Goal: Entertainment & Leisure: Consume media (video, audio)

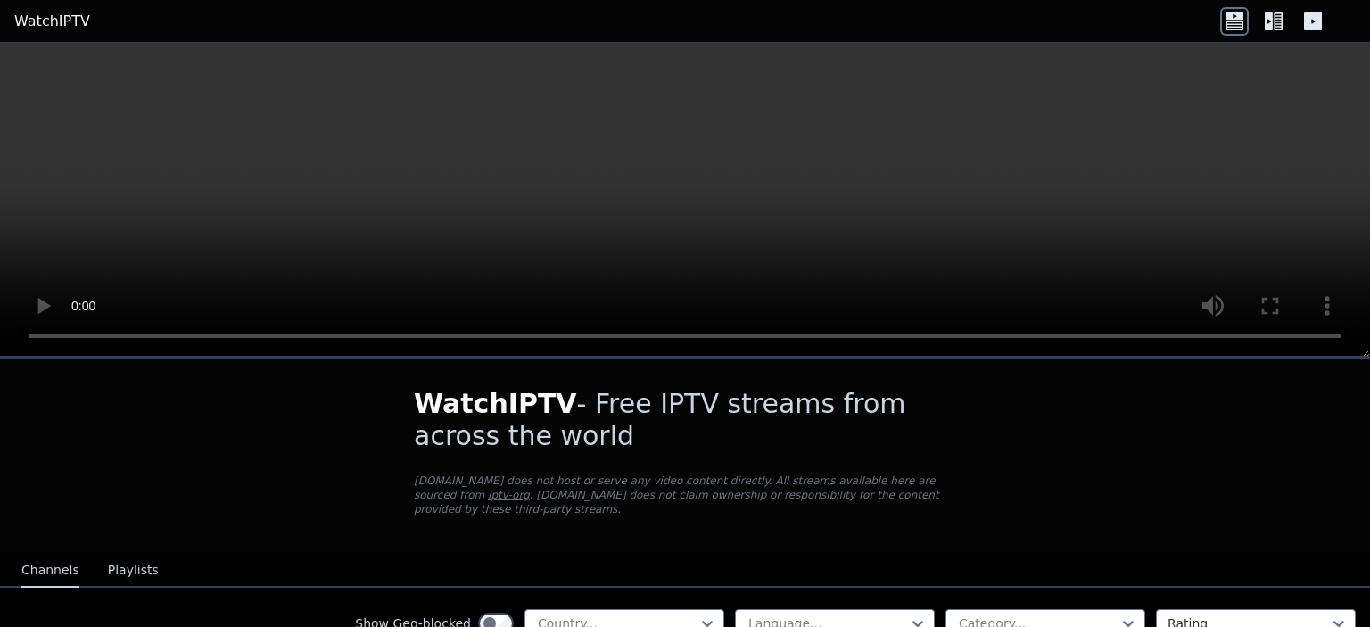
click at [55, 24] on link "WatchIPTV" at bounding box center [52, 21] width 76 height 21
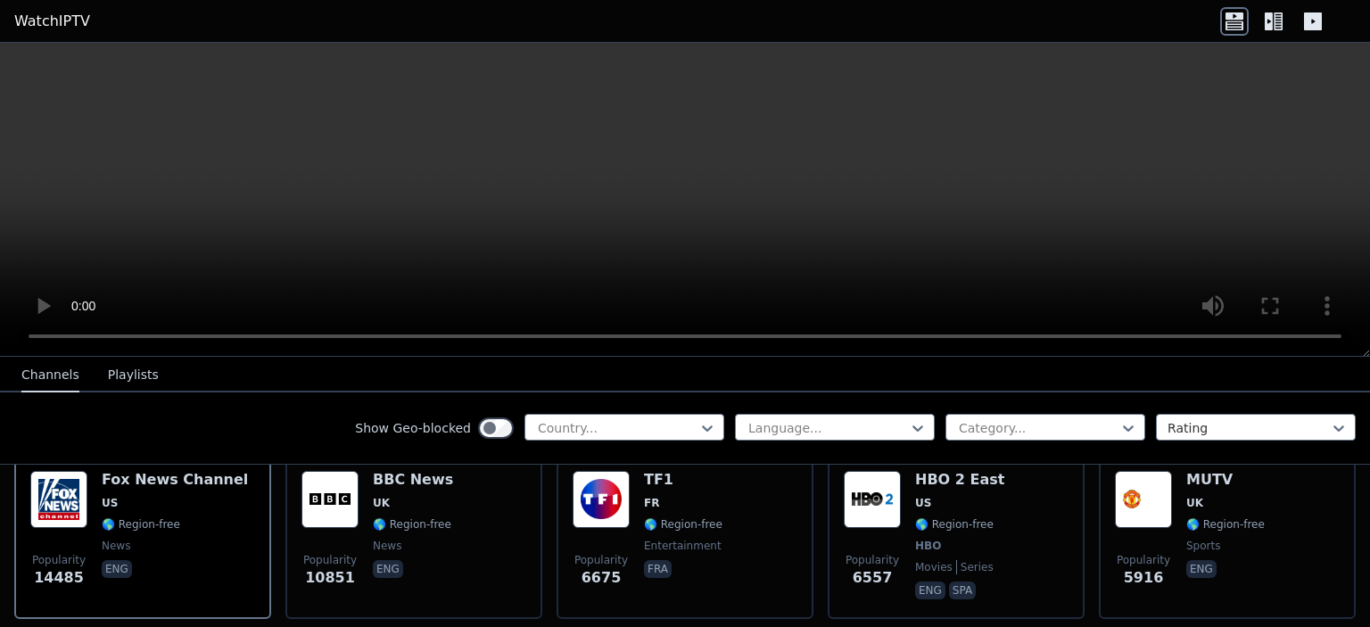
scroll to position [178, 0]
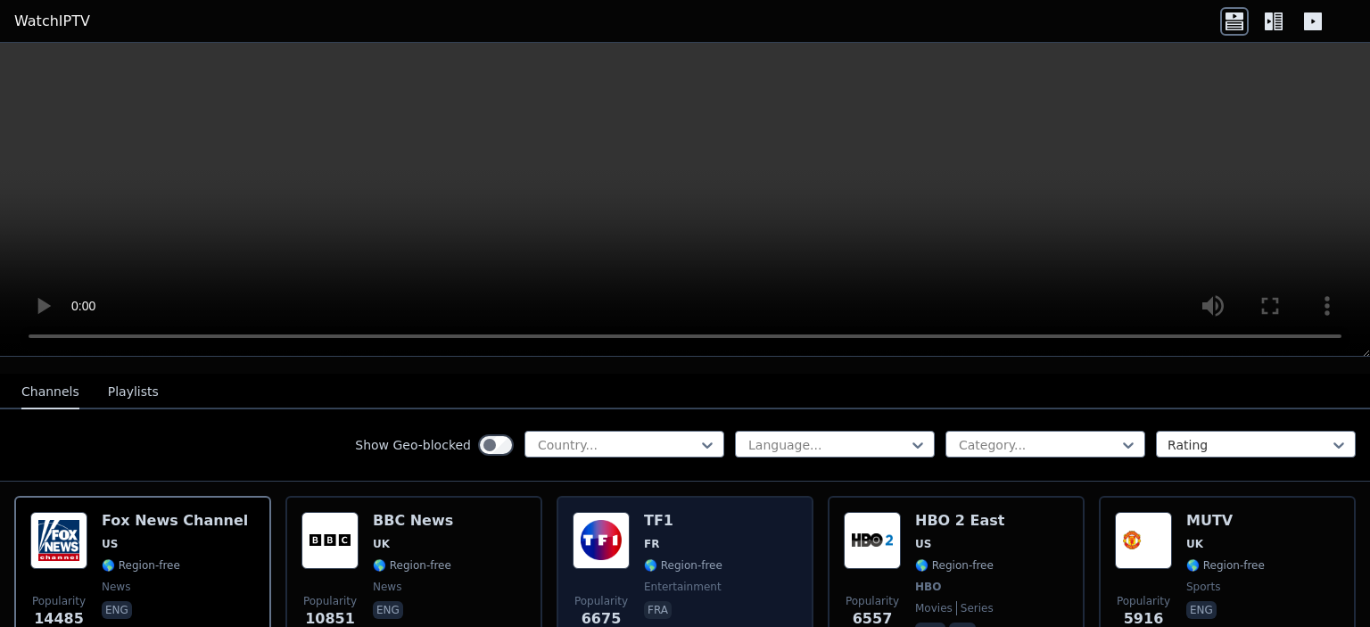
click at [655, 518] on div "TF1 FR 🌎 Region-free entertainment fra" at bounding box center [683, 578] width 78 height 132
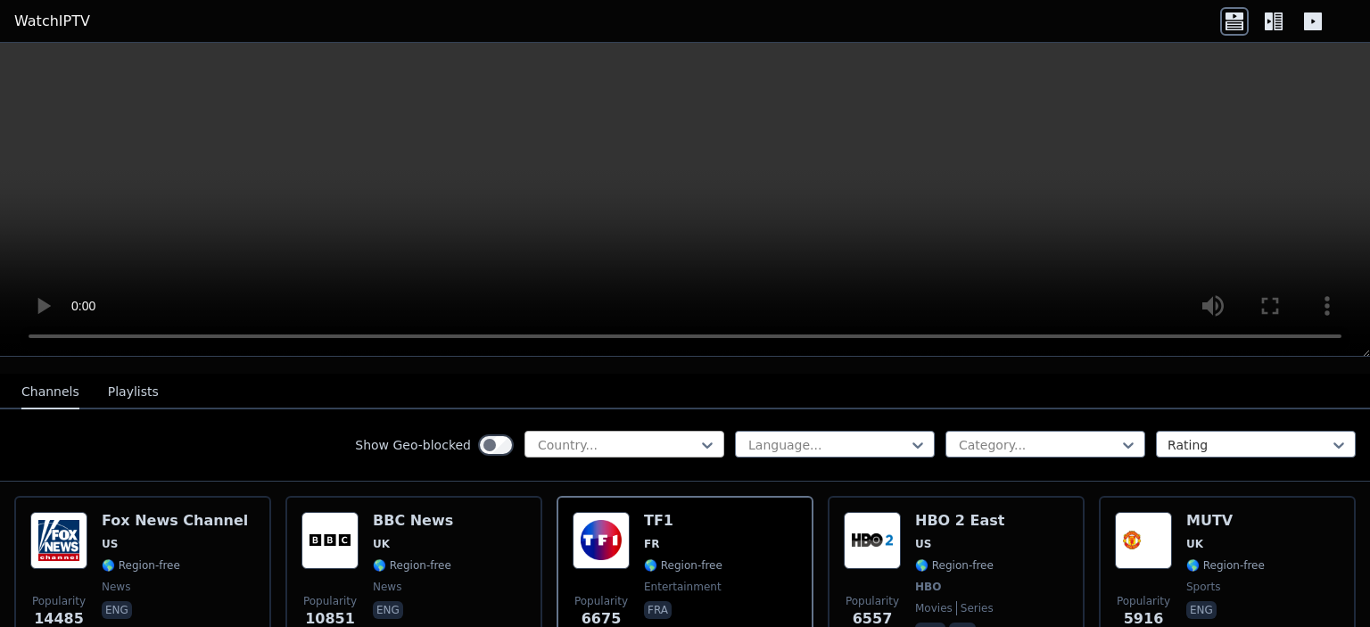
click at [637, 436] on div at bounding box center [617, 445] width 162 height 18
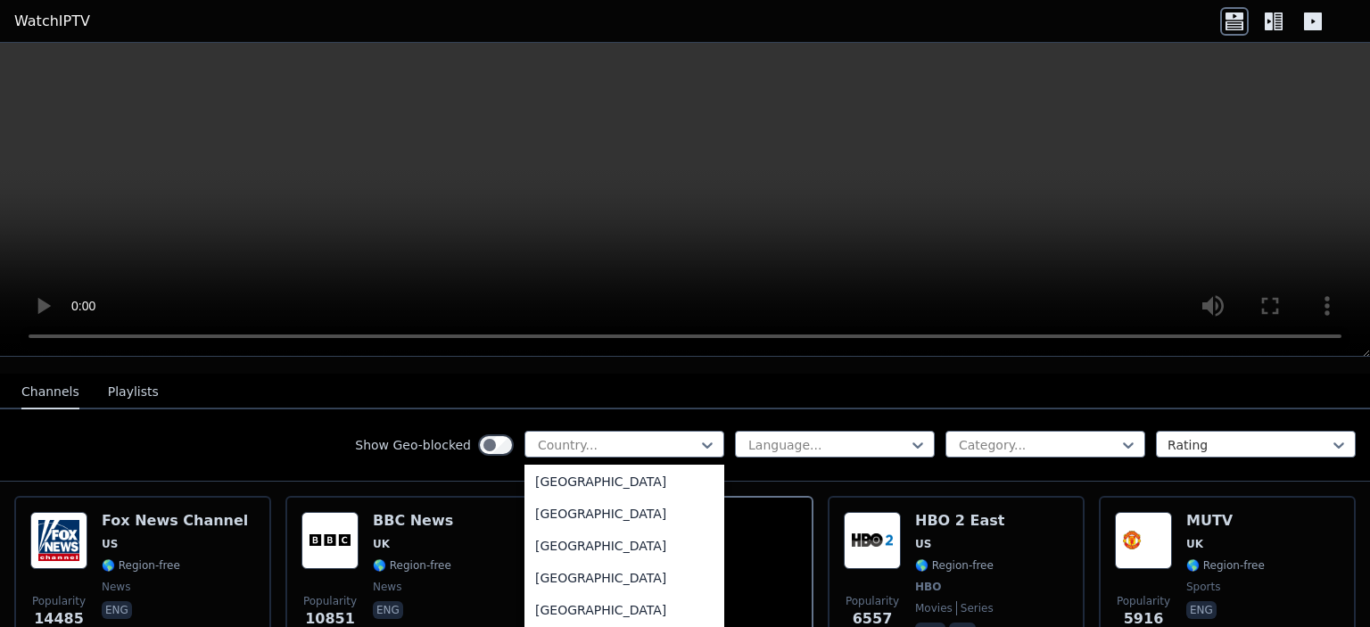
scroll to position [1962, 0]
click at [556, 610] on div "[GEOGRAPHIC_DATA]" at bounding box center [624, 609] width 200 height 32
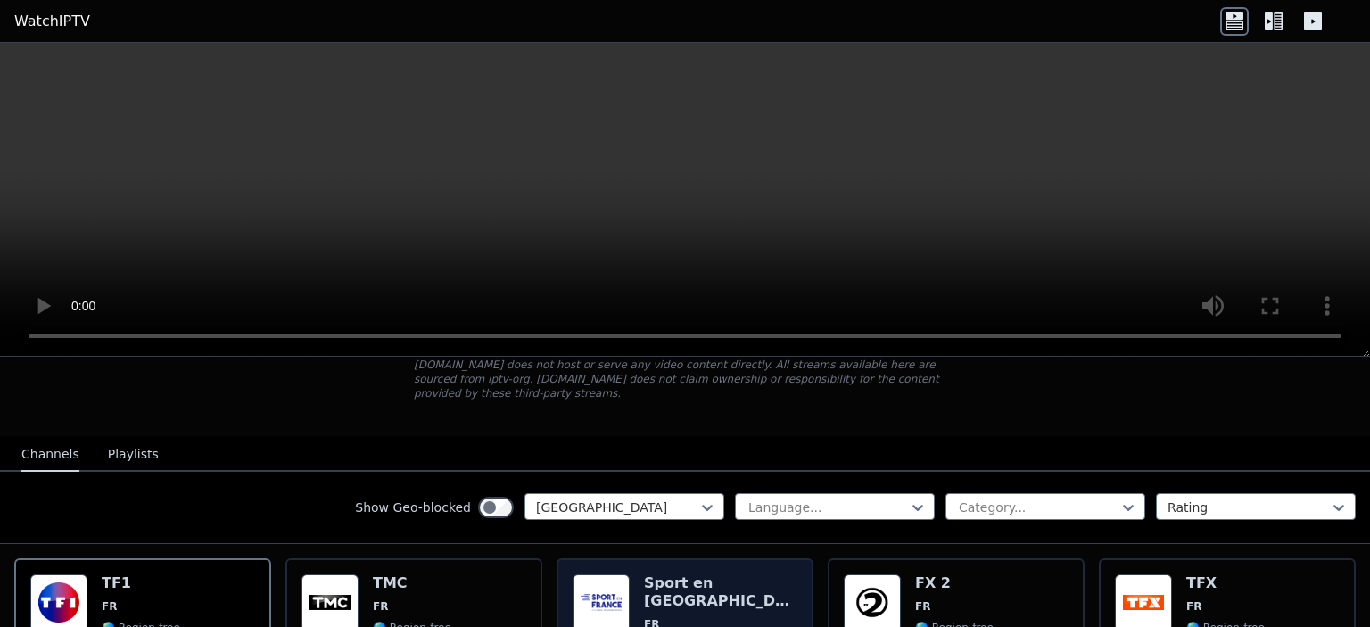
scroll to position [89, 0]
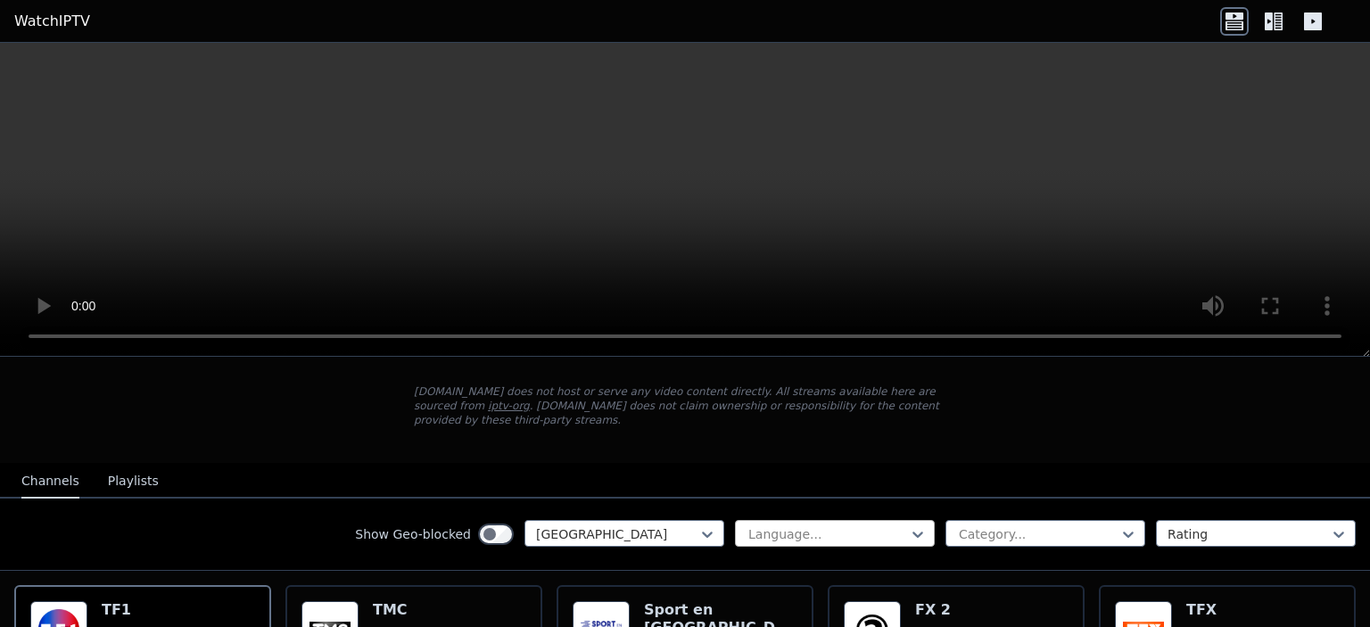
click at [807, 525] on div at bounding box center [827, 534] width 162 height 18
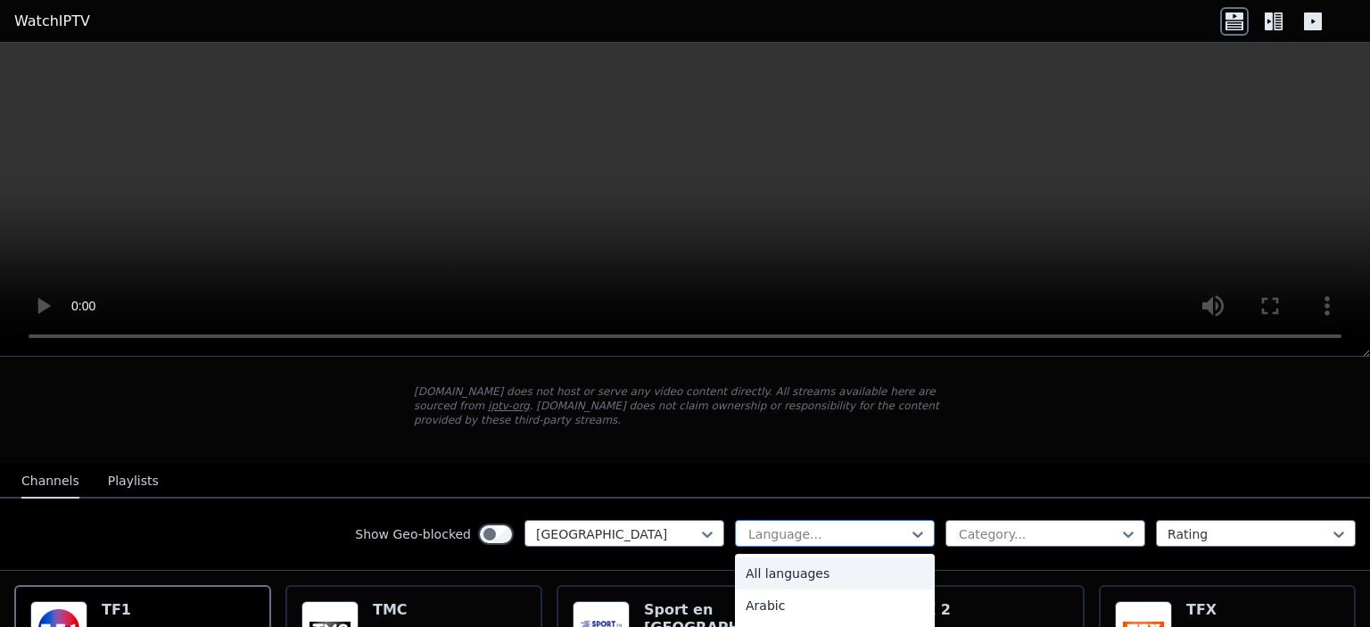
click at [845, 525] on div at bounding box center [827, 534] width 162 height 18
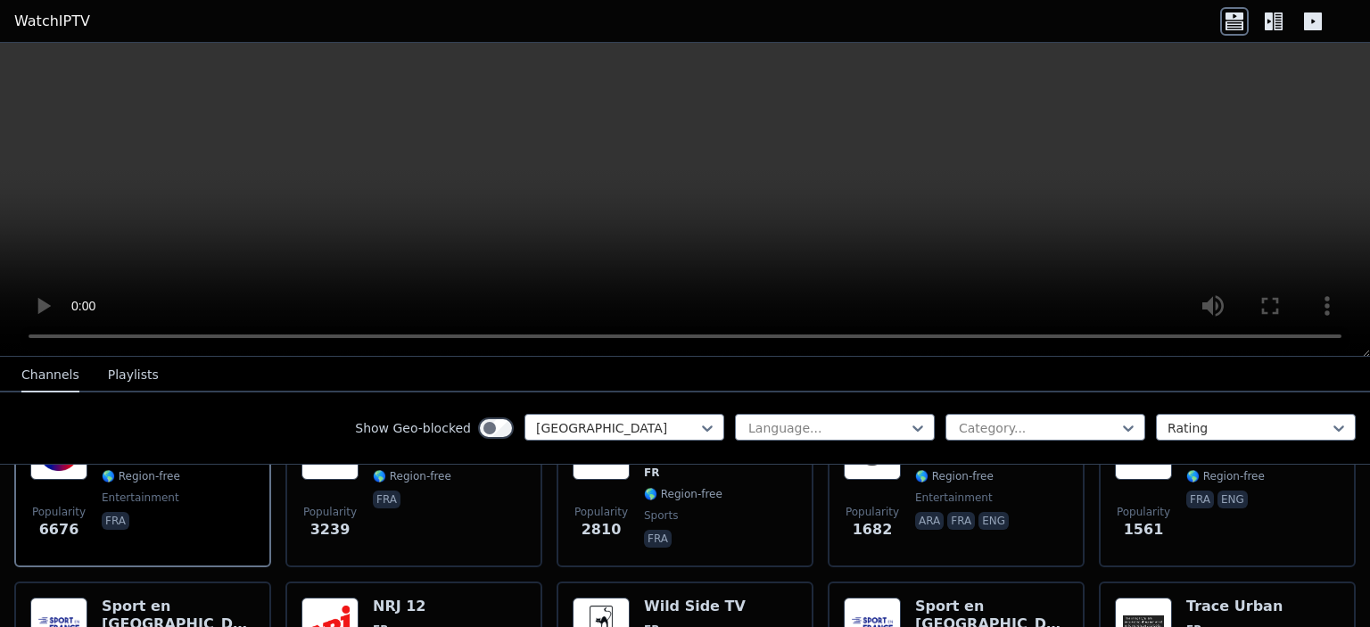
scroll to position [178, 0]
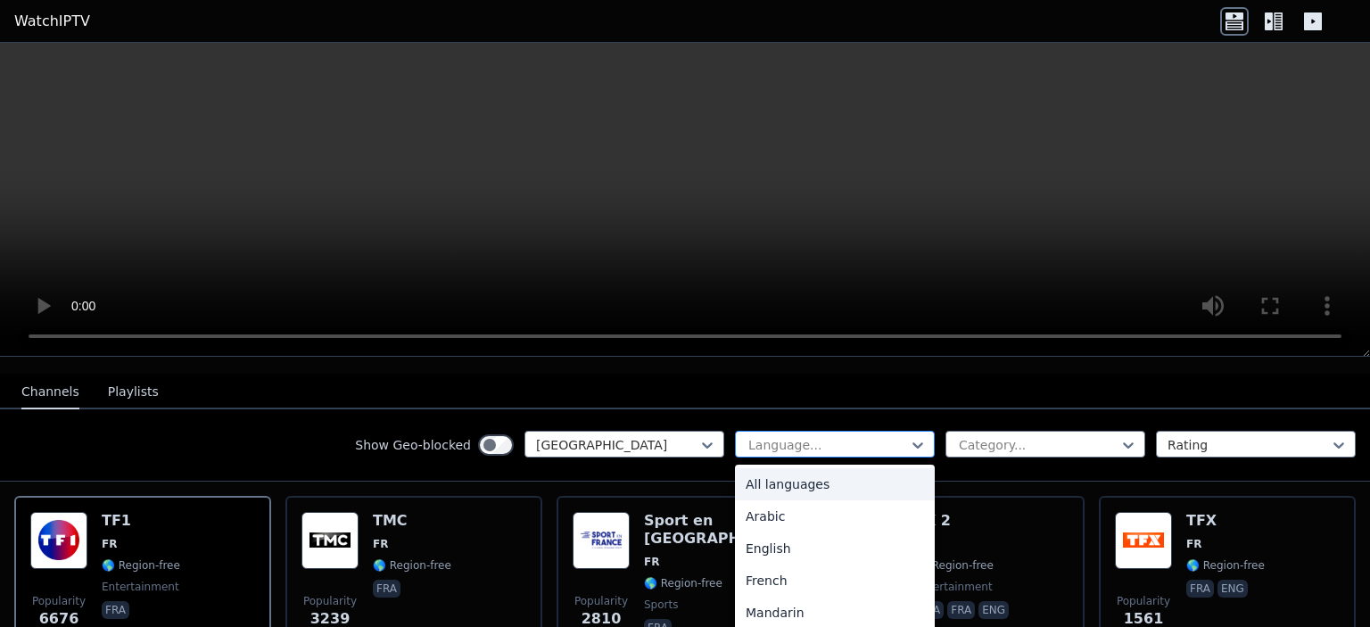
click at [822, 438] on div "Language..." at bounding box center [835, 444] width 200 height 27
click at [763, 475] on div "French" at bounding box center [835, 491] width 200 height 32
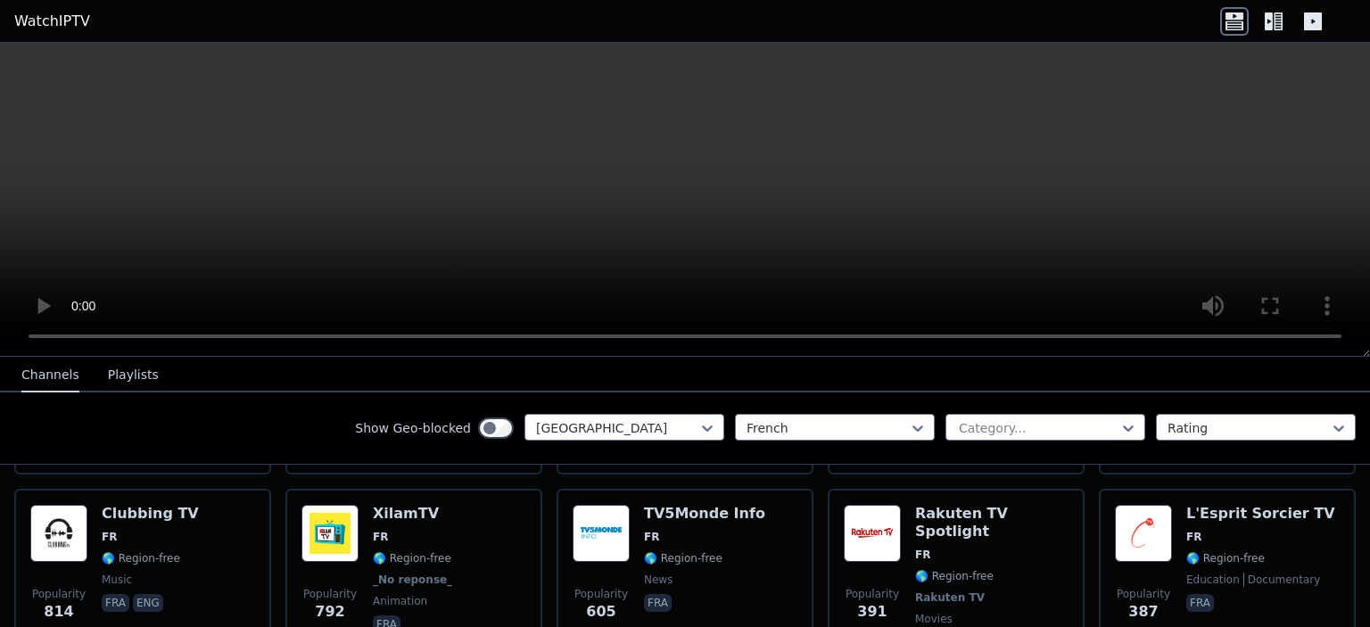
scroll to position [446, 0]
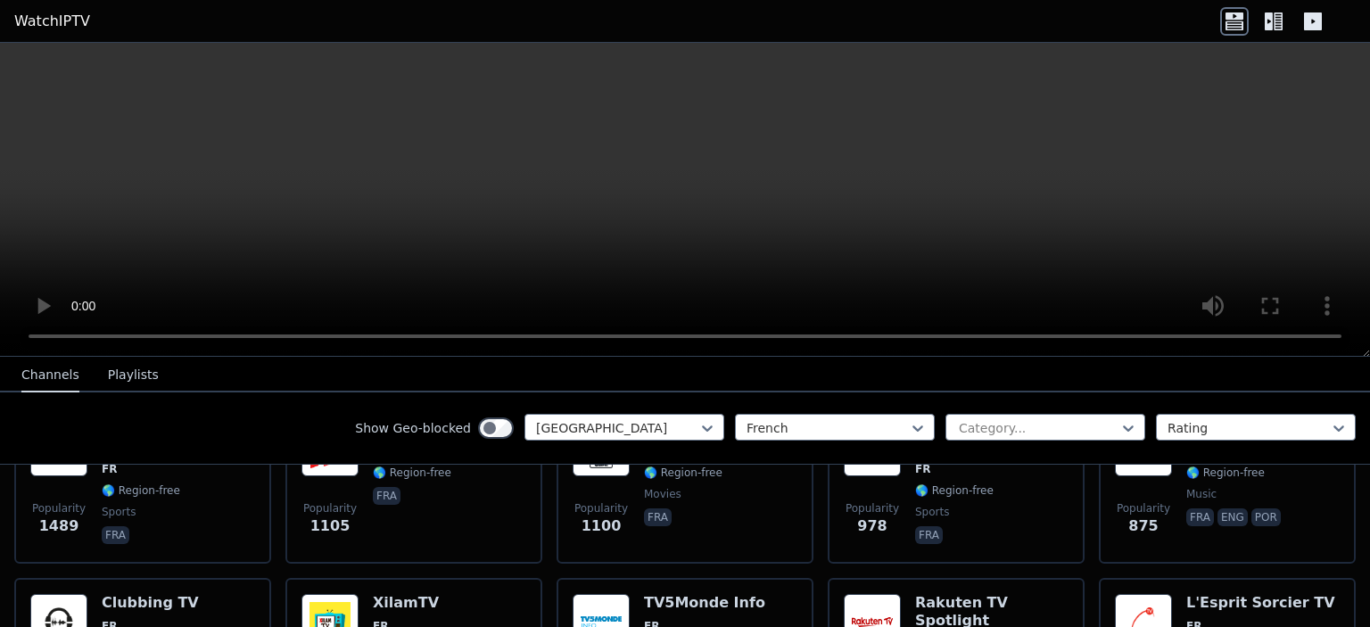
click at [1276, 20] on icon at bounding box center [1273, 21] width 29 height 29
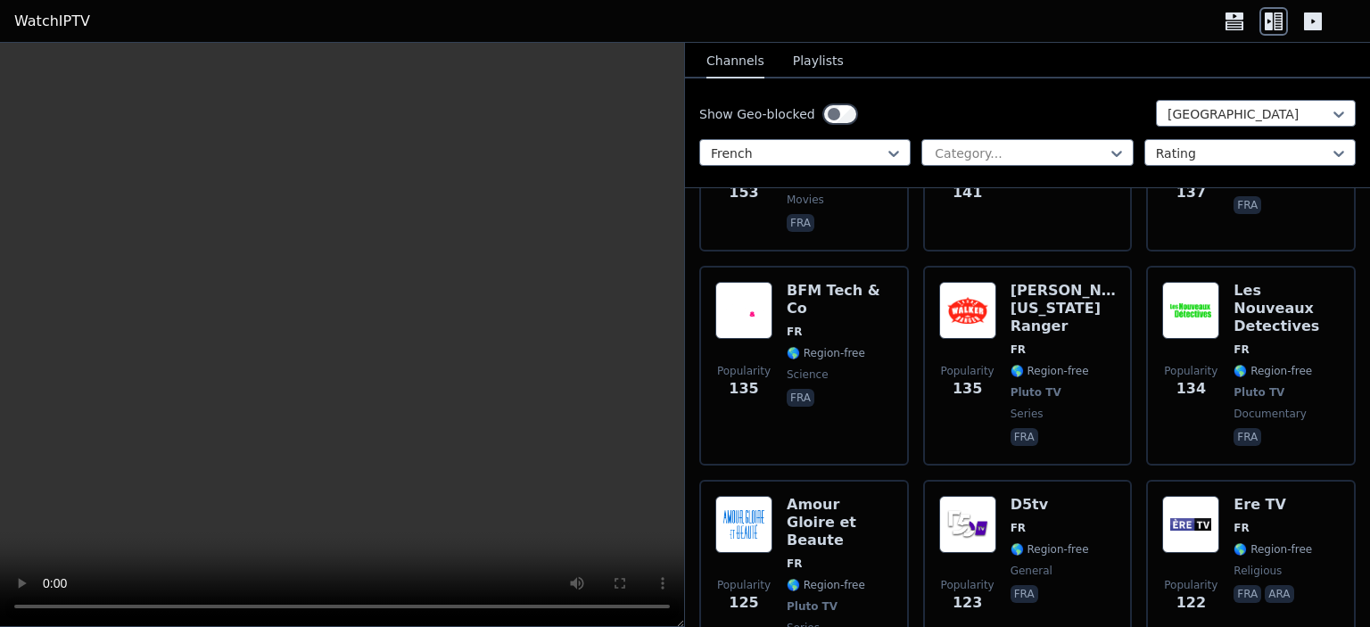
scroll to position [2854, 0]
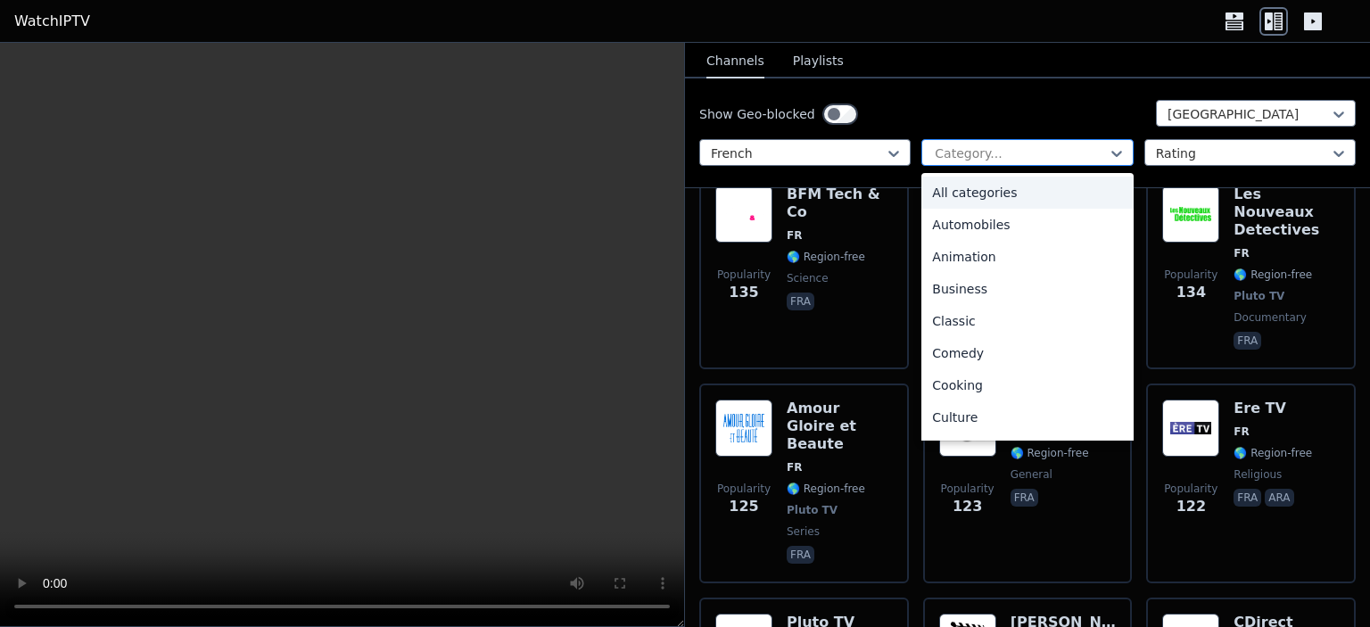
click at [1091, 152] on div at bounding box center [1020, 153] width 174 height 18
click at [994, 220] on div "Automobiles" at bounding box center [1026, 225] width 211 height 32
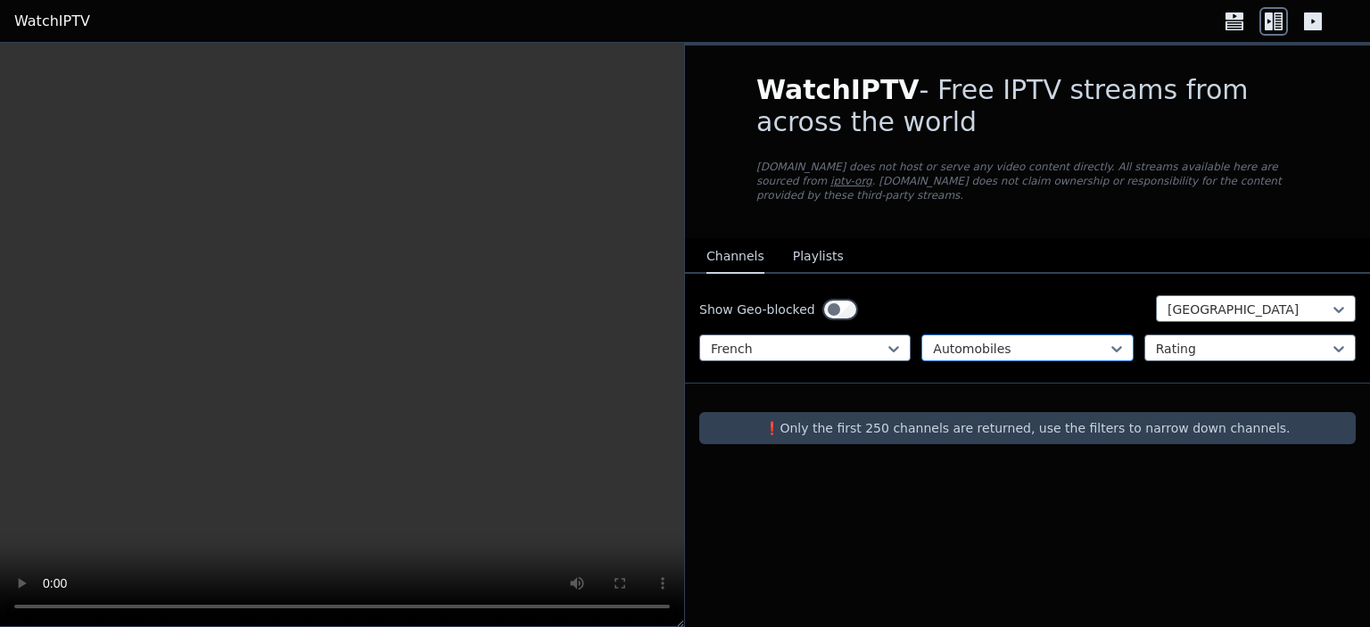
click at [985, 340] on div at bounding box center [1020, 349] width 174 height 18
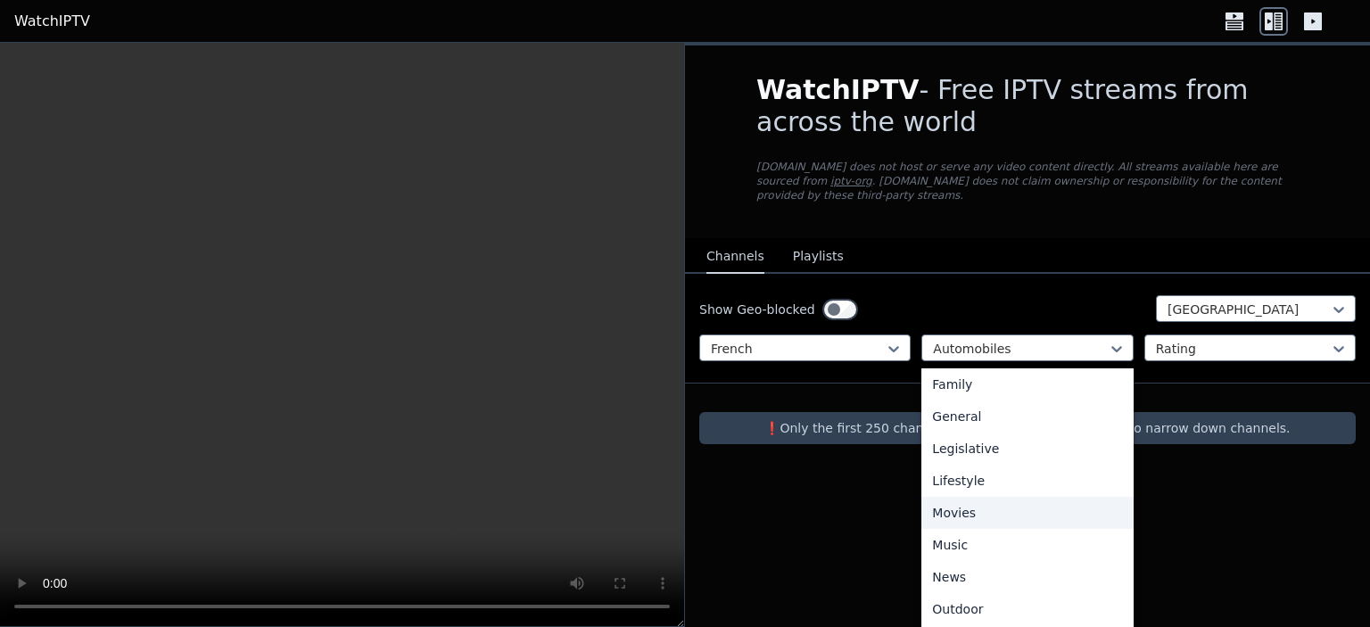
scroll to position [446, 0]
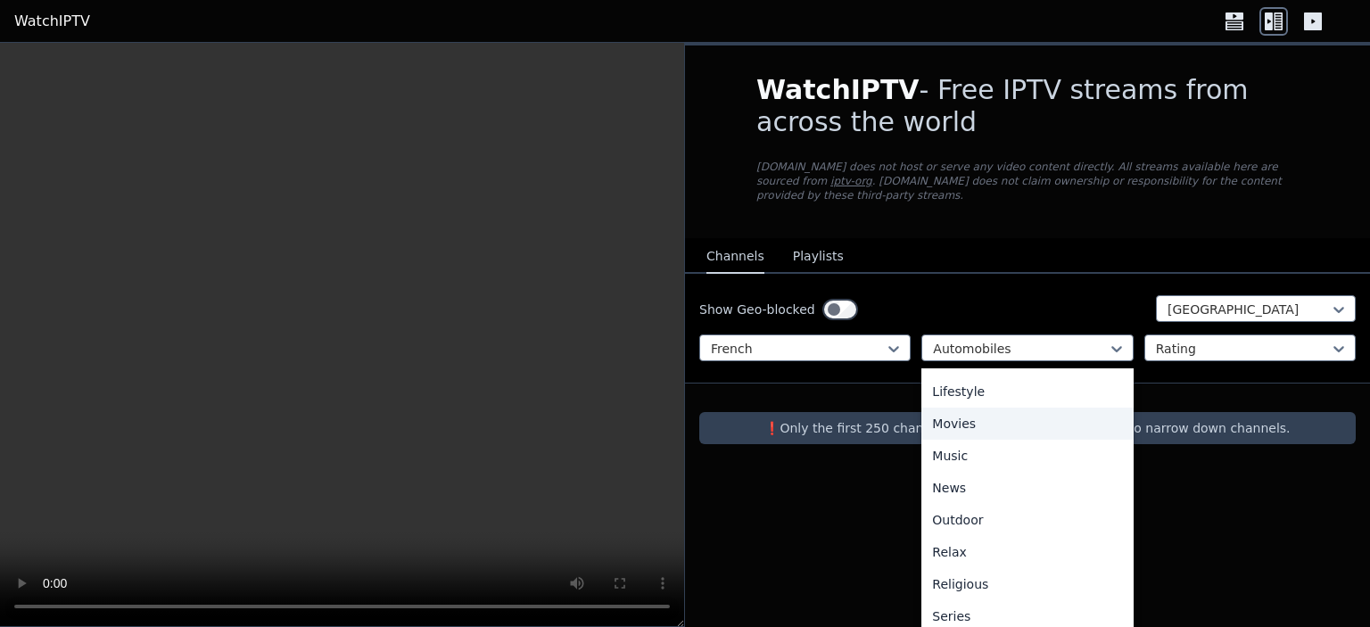
click at [992, 415] on div "Movies" at bounding box center [1026, 424] width 211 height 32
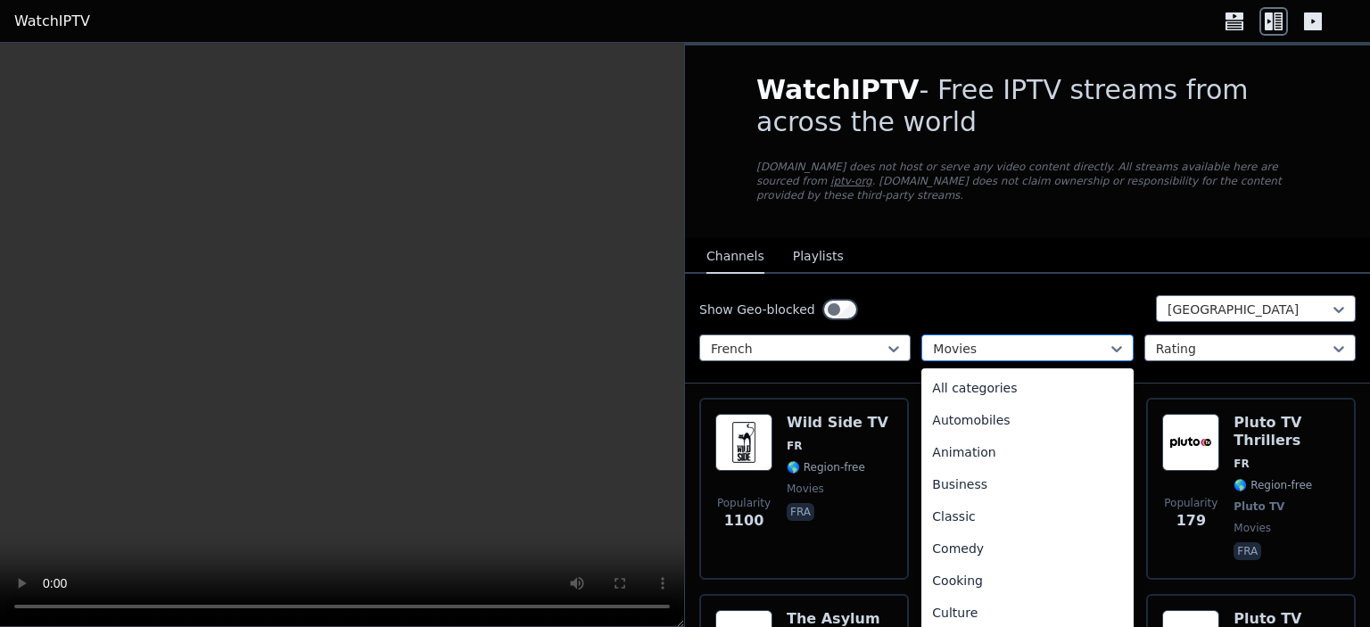
click at [1034, 340] on div at bounding box center [1020, 349] width 174 height 18
click at [1009, 375] on div "All categories" at bounding box center [1026, 388] width 211 height 32
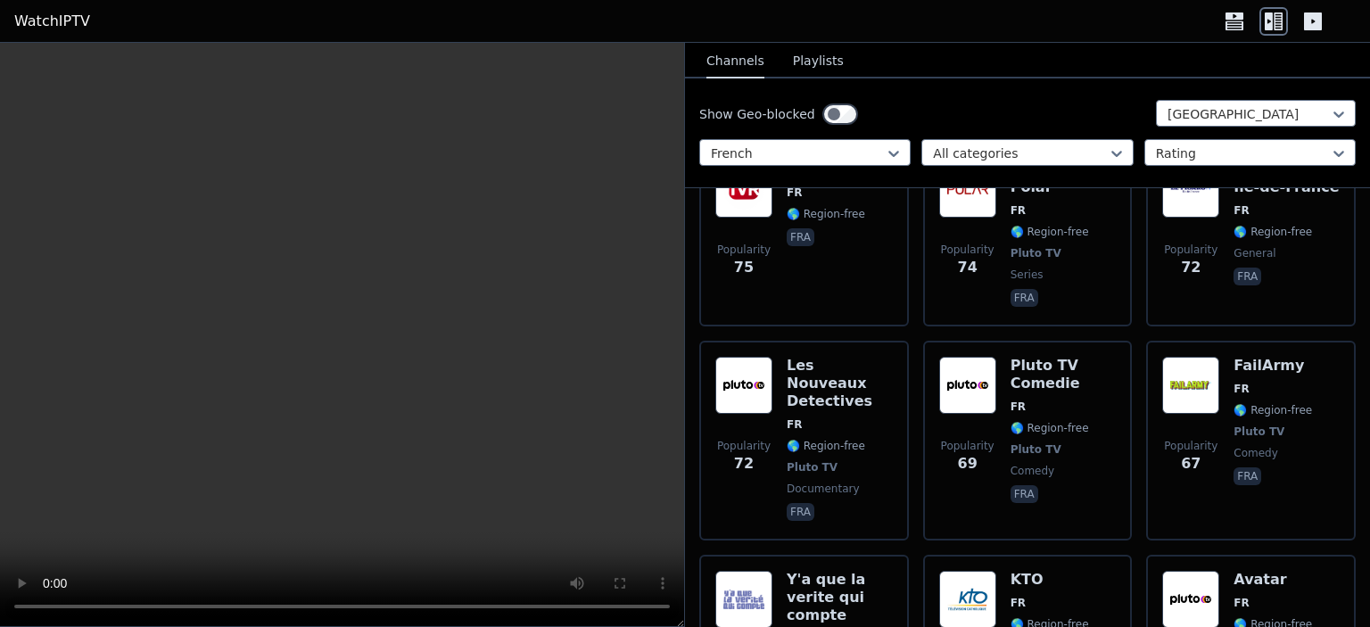
scroll to position [4283, 0]
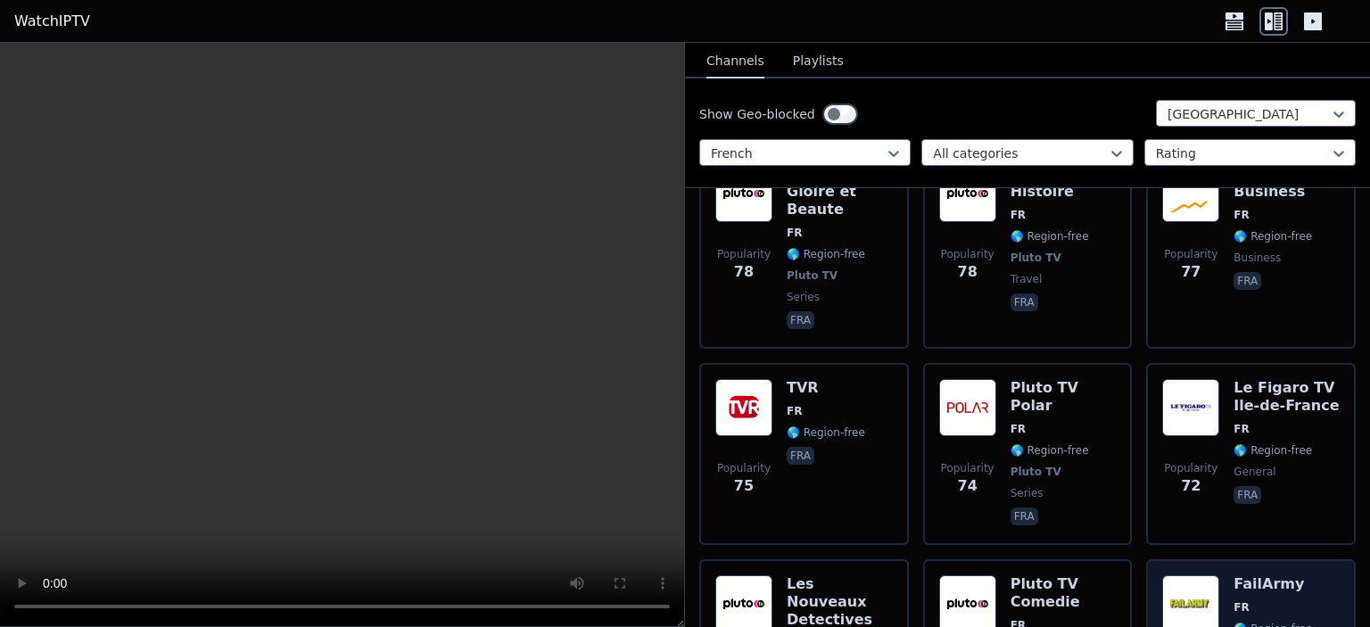
click at [1257, 575] on h6 "FailArmy" at bounding box center [1272, 584] width 78 height 18
click at [1195, 575] on img at bounding box center [1190, 603] width 57 height 57
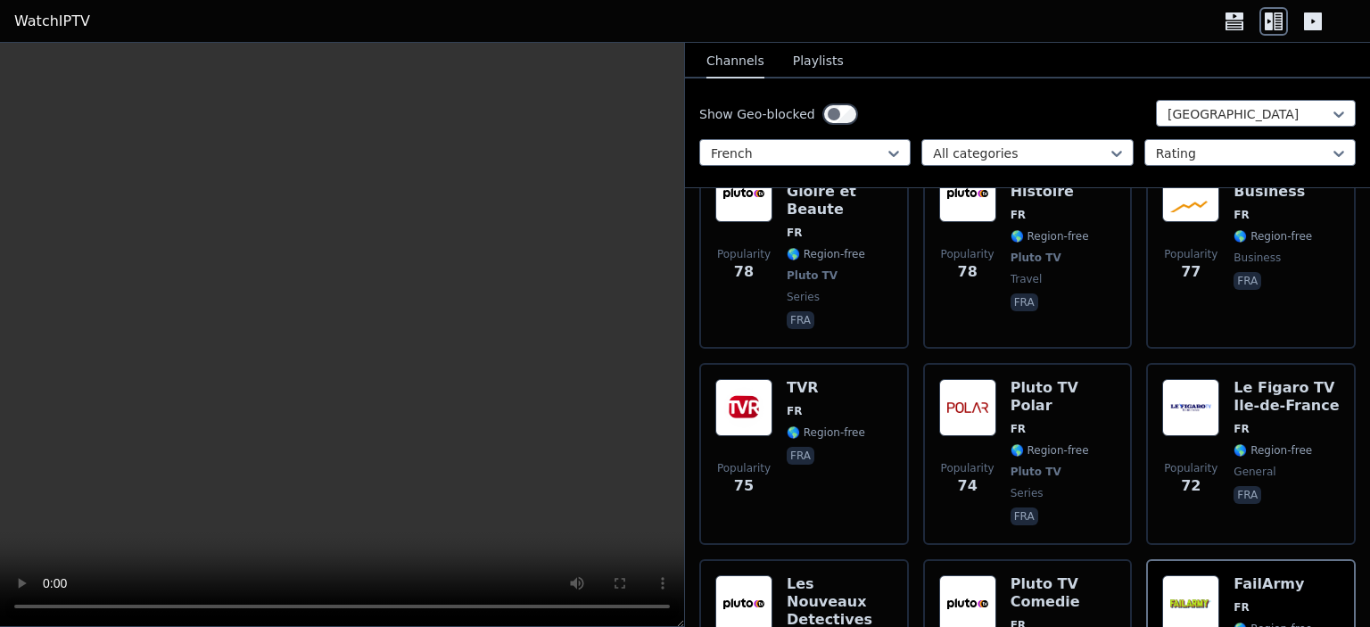
click at [457, 313] on video at bounding box center [342, 335] width 684 height 584
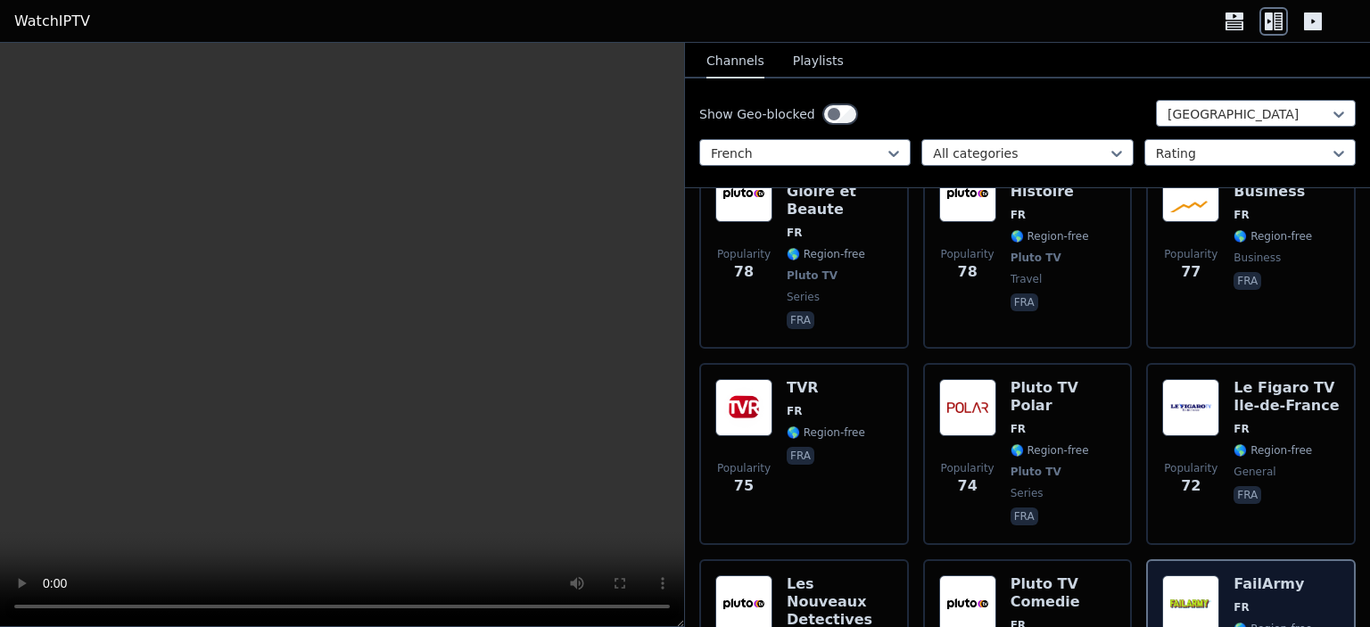
click at [1239, 600] on span "FR" at bounding box center [1272, 607] width 78 height 14
click at [1239, 575] on h6 "FailArmy" at bounding box center [1272, 584] width 78 height 18
click at [1178, 575] on img at bounding box center [1190, 603] width 57 height 57
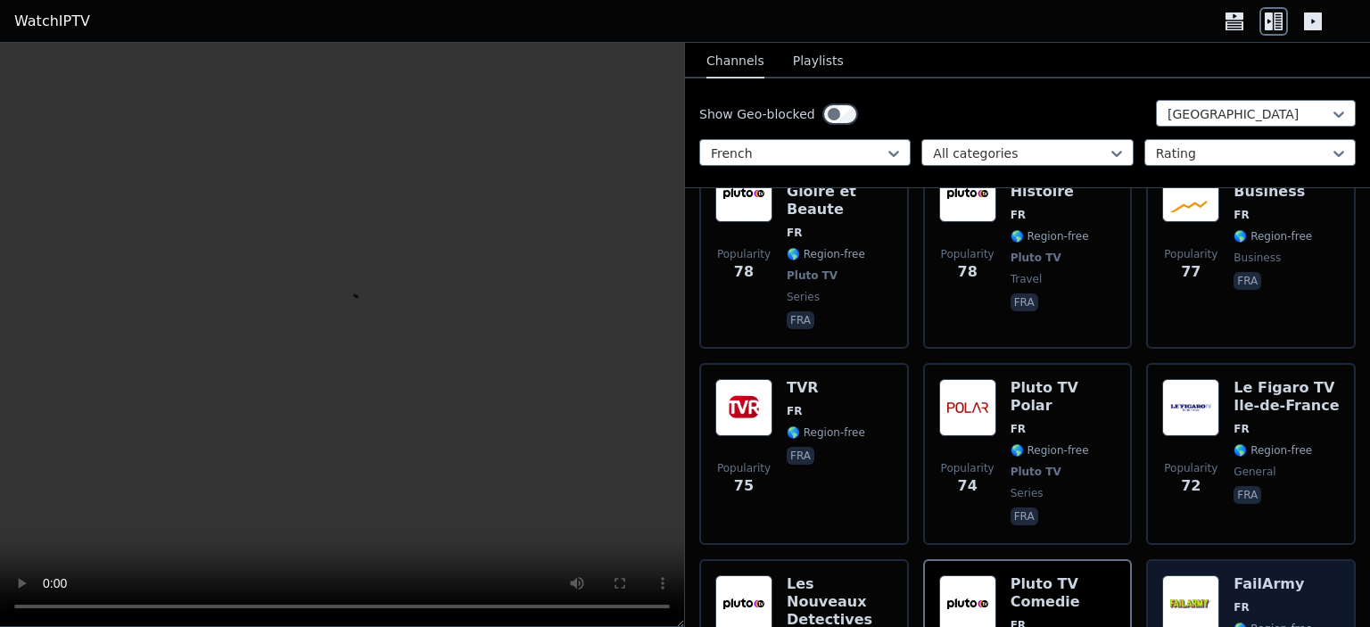
click at [1172, 575] on img at bounding box center [1190, 603] width 57 height 57
